Goal: Task Accomplishment & Management: Use online tool/utility

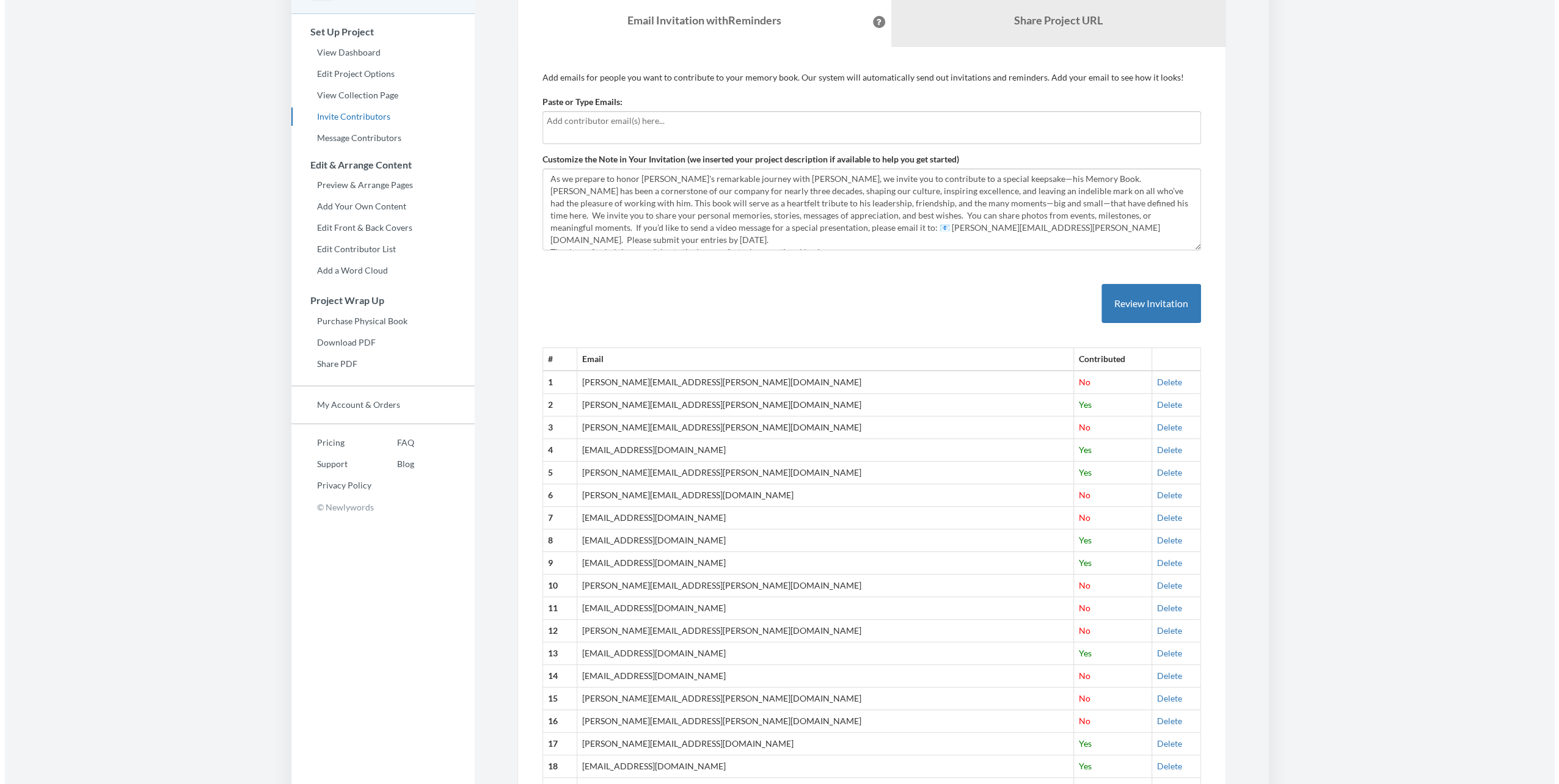
scroll to position [122, 0]
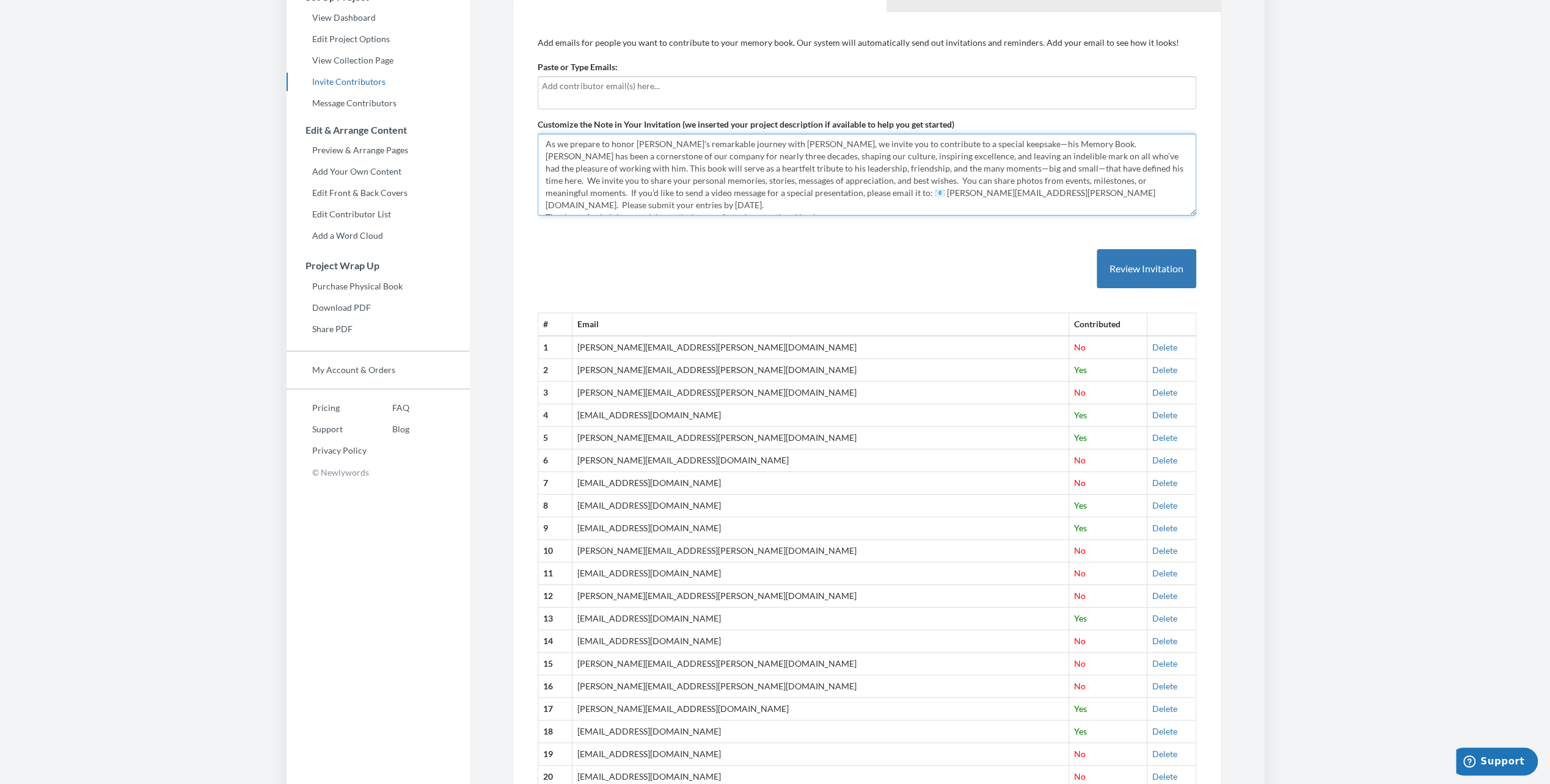
click at [844, 192] on textarea "Celebrating the Legacy of Matt Powell; A Tribute to Nearly 30 Years at DataScan…" at bounding box center [867, 174] width 659 height 82
type textarea "Celebrating the Legacy of [PERSON_NAME]; A Tribute to Nearly 30 Years at DataSc…"
click at [1124, 265] on button "Review Invitation" at bounding box center [1146, 269] width 100 height 40
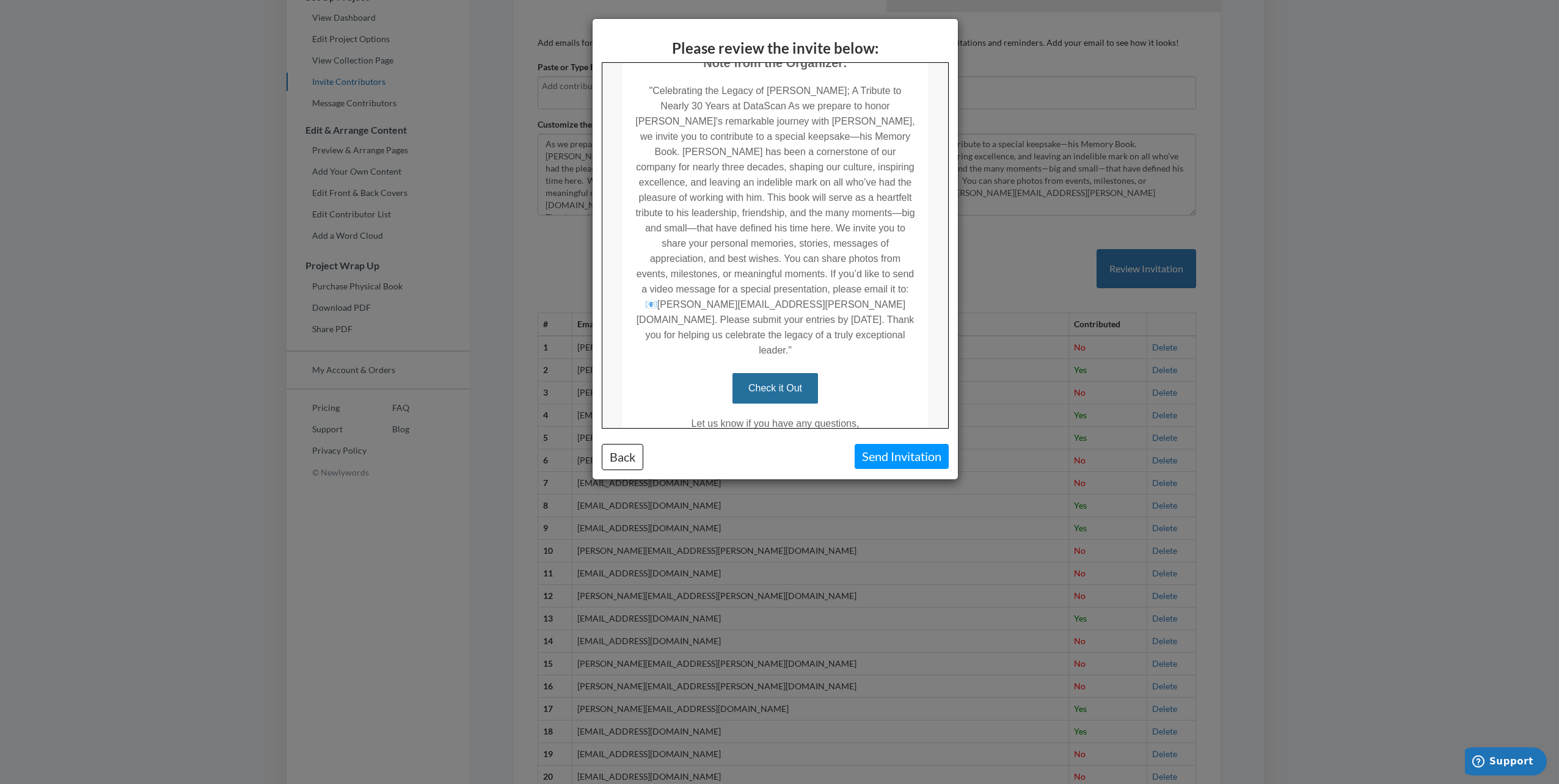
scroll to position [237, 0]
click at [610, 460] on button "Back" at bounding box center [623, 457] width 42 height 26
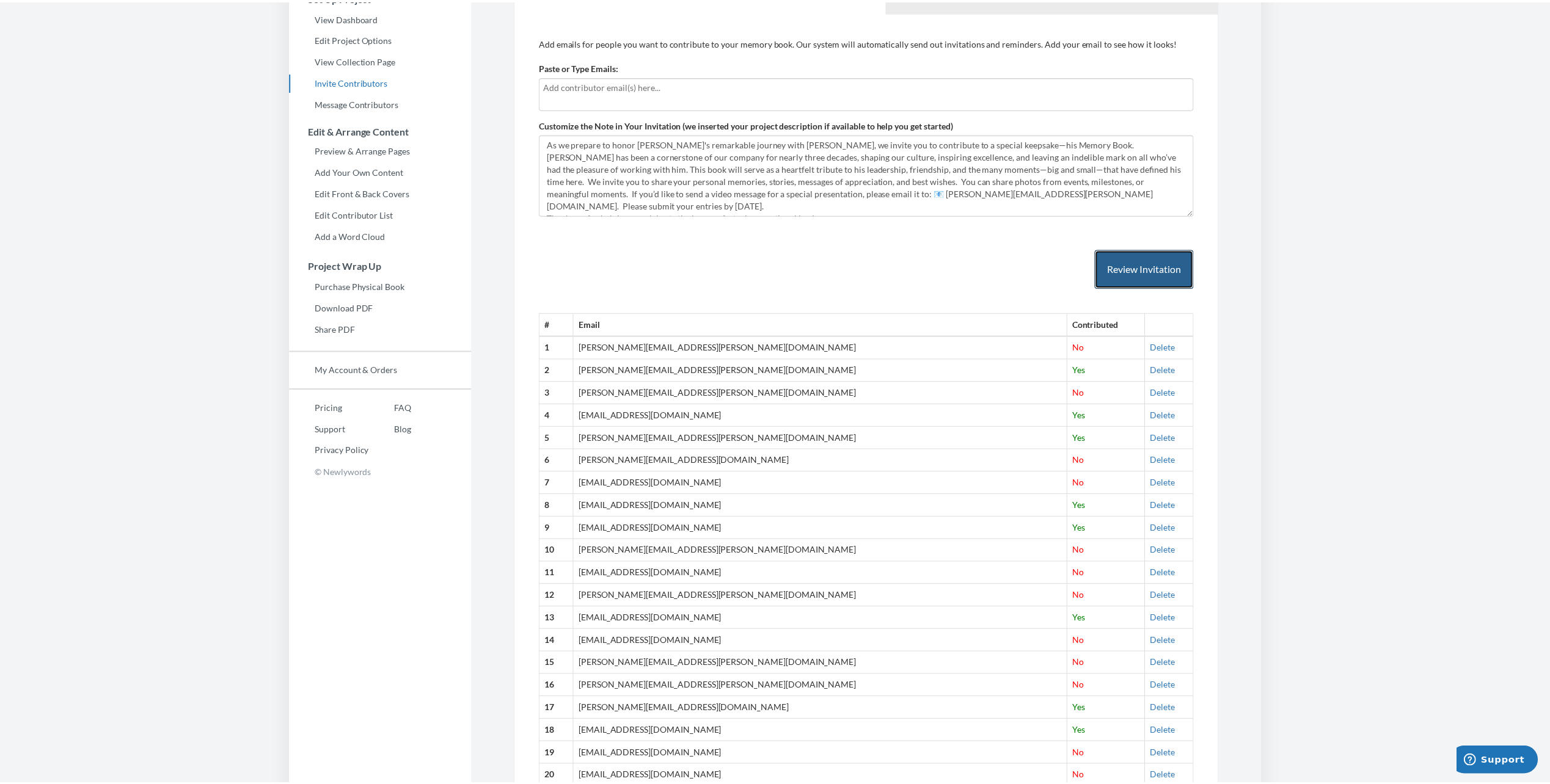
scroll to position [0, 0]
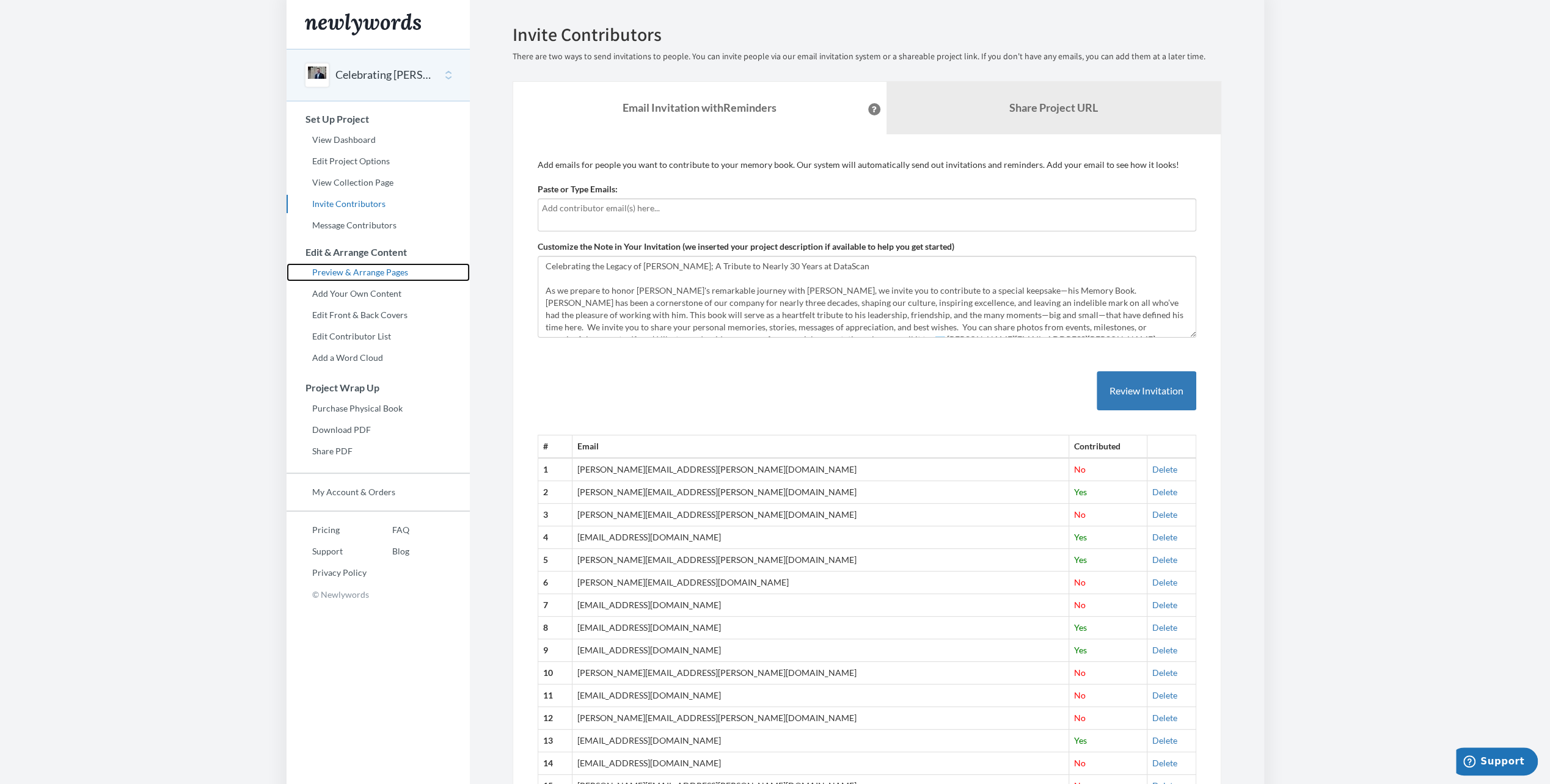
click at [322, 266] on link "Preview & Arrange Pages" at bounding box center [378, 272] width 183 height 18
